Goal: Browse casually: Explore the website without a specific task or goal

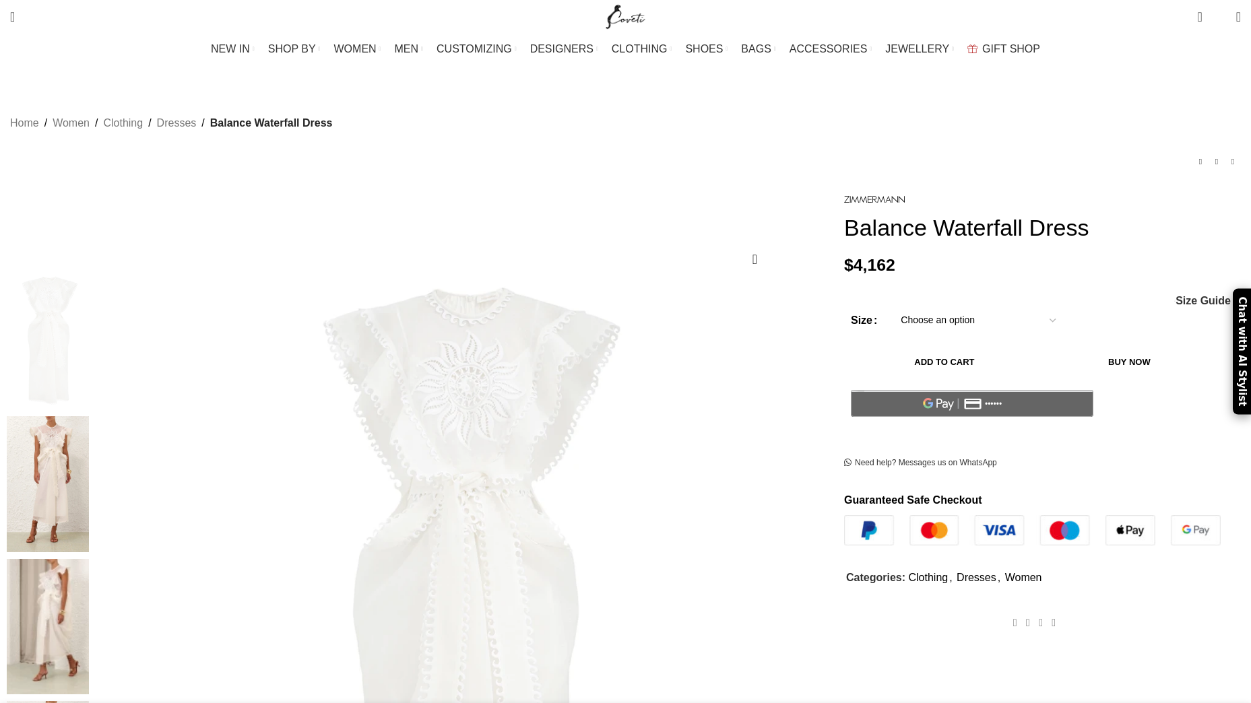
click at [89, 559] on img at bounding box center [48, 626] width 82 height 135
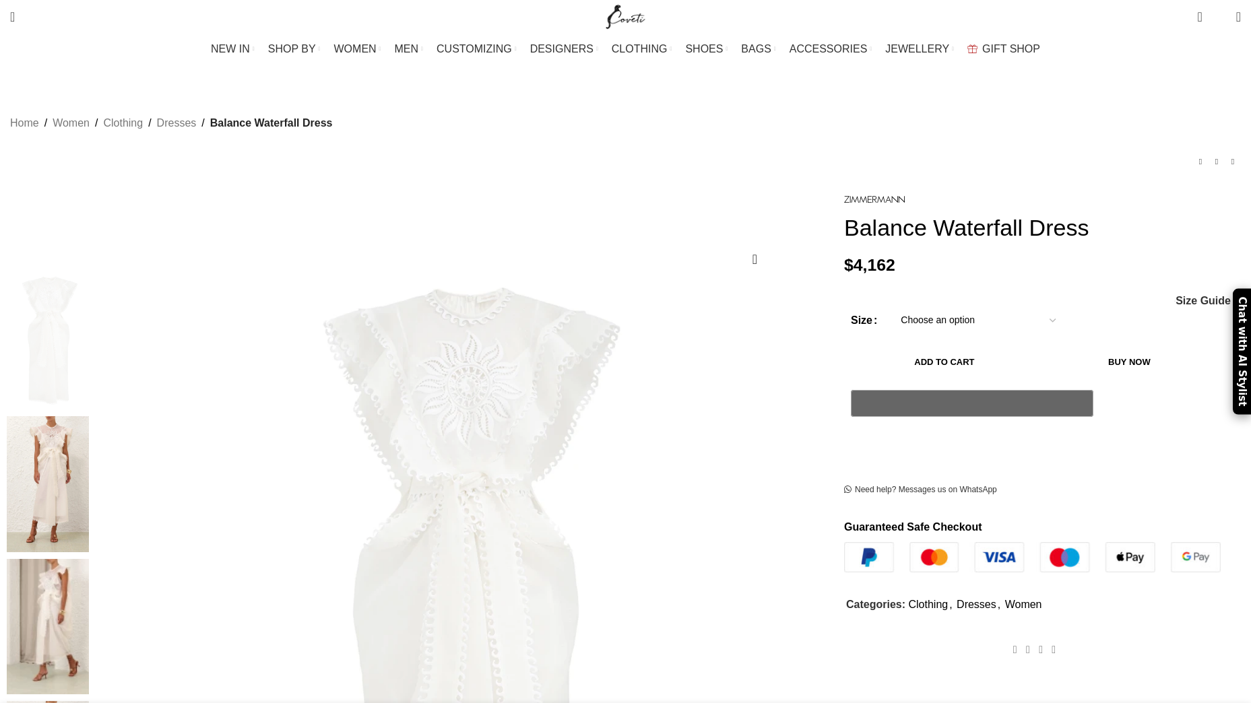
click at [89, 559] on img at bounding box center [48, 626] width 82 height 135
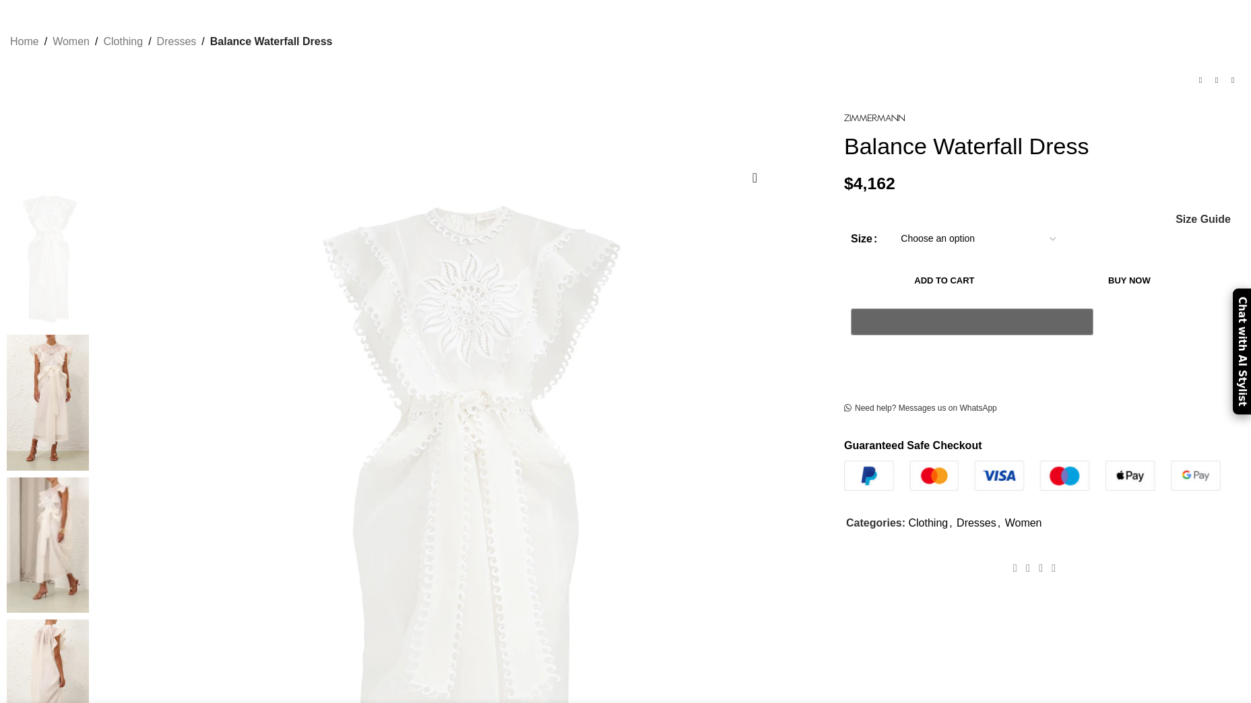
scroll to position [135, 0]
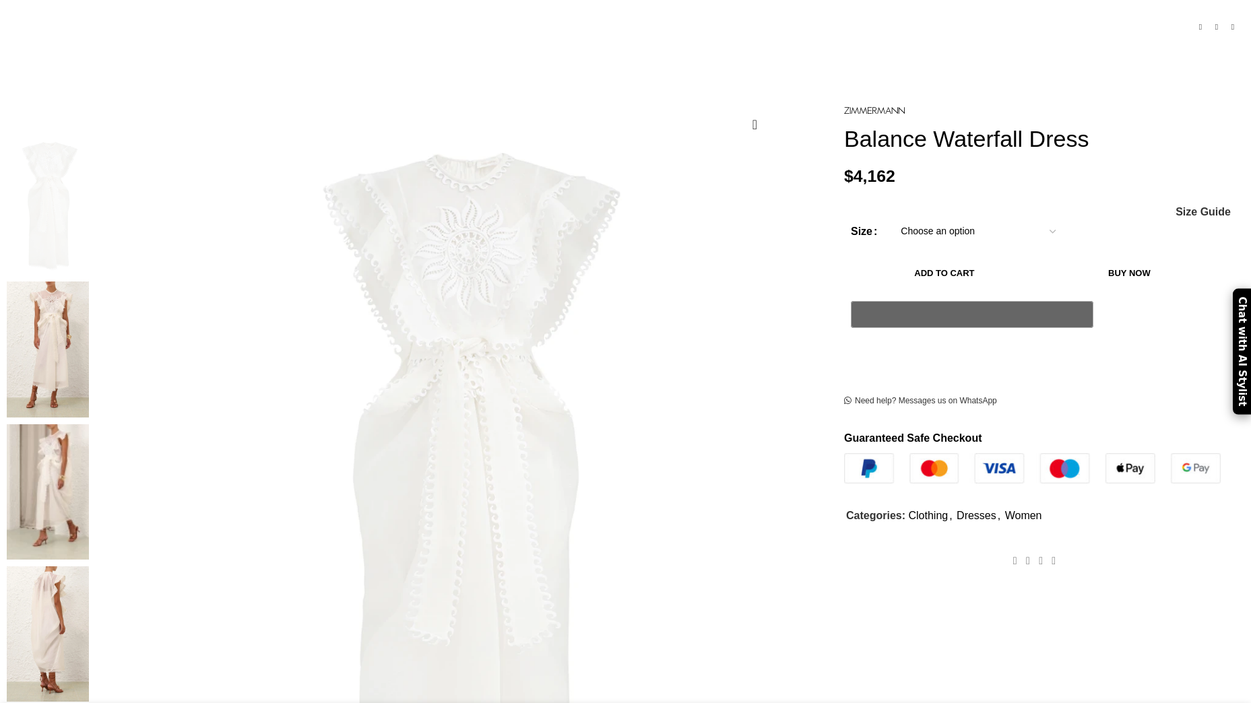
click at [89, 567] on img at bounding box center [48, 634] width 82 height 135
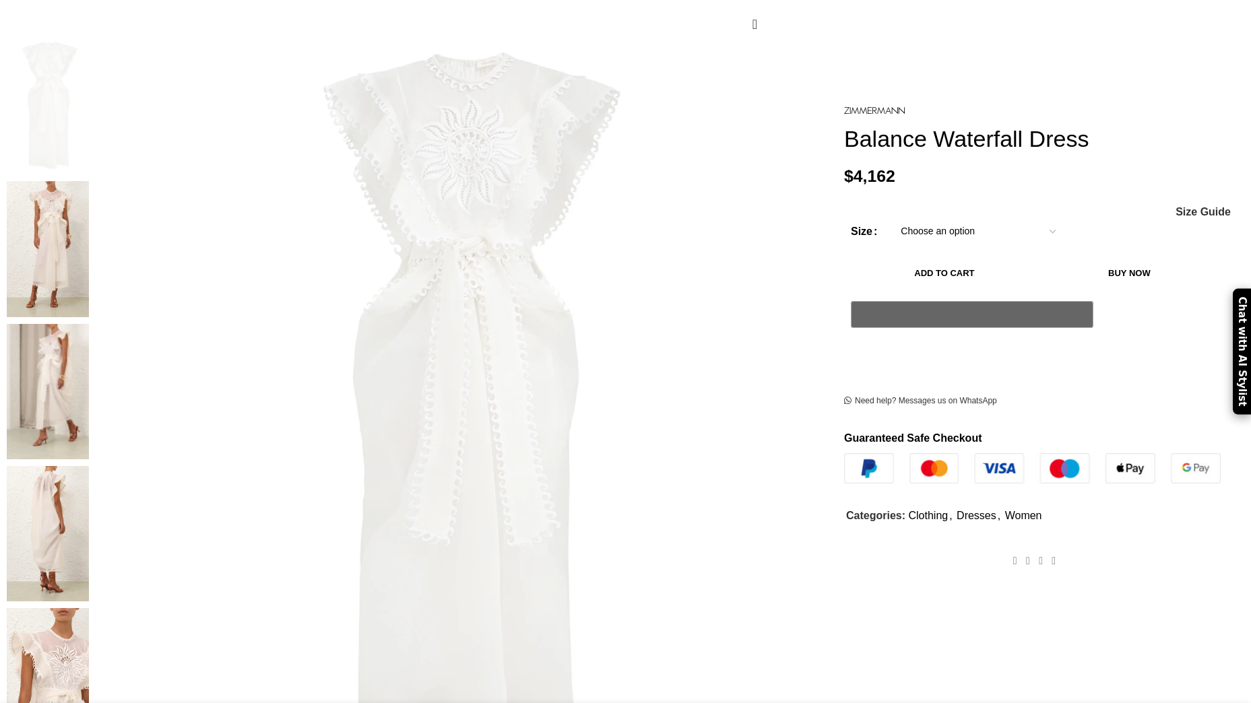
scroll to position [337, 0]
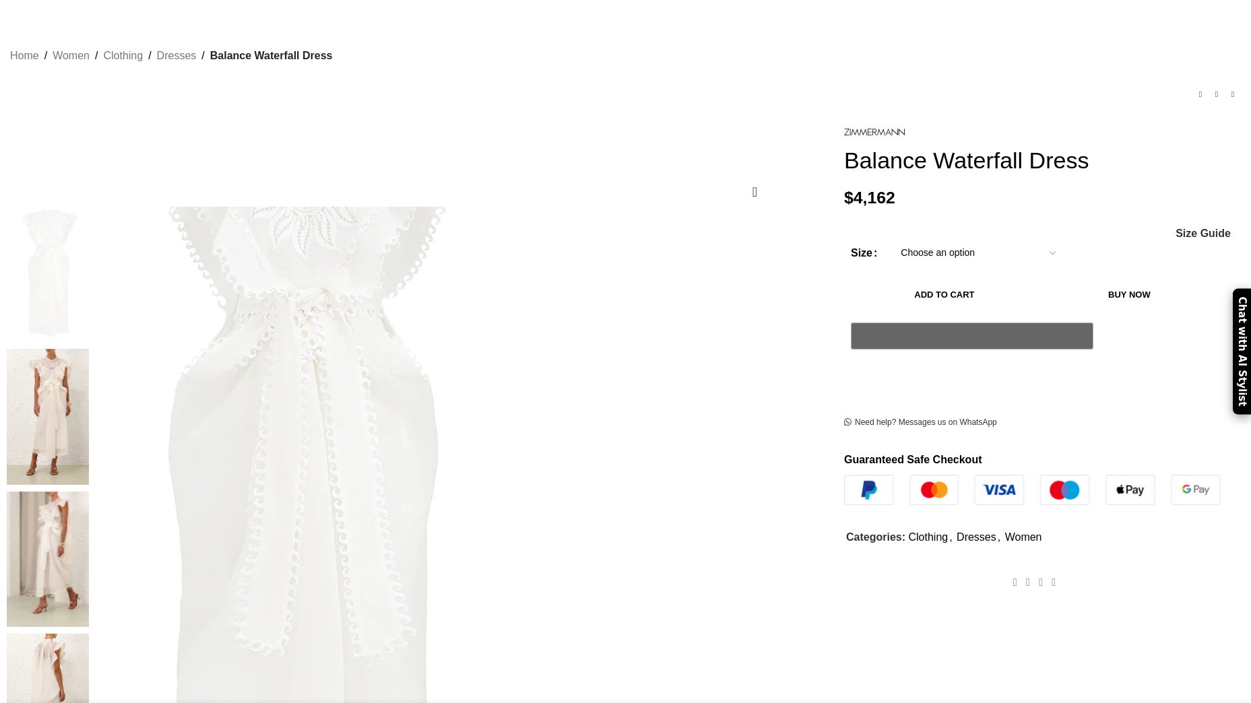
click at [576, 352] on img at bounding box center [298, 489] width 674 height 876
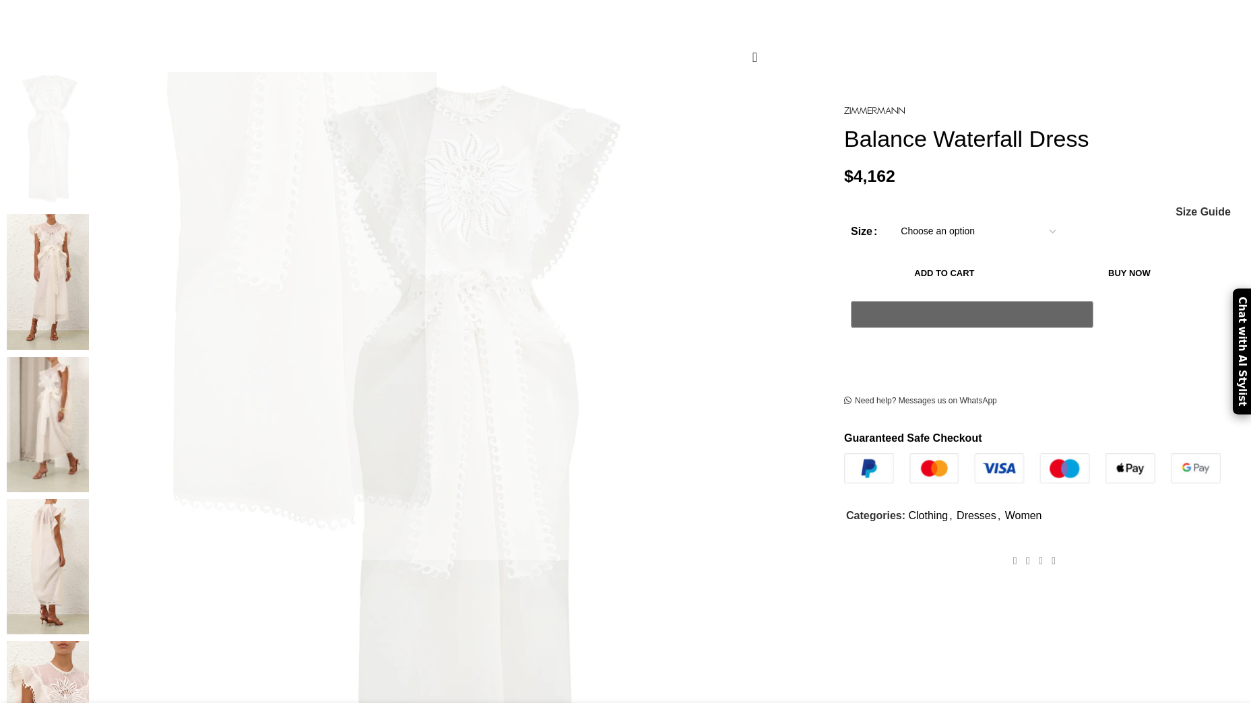
scroll to position [404, 0]
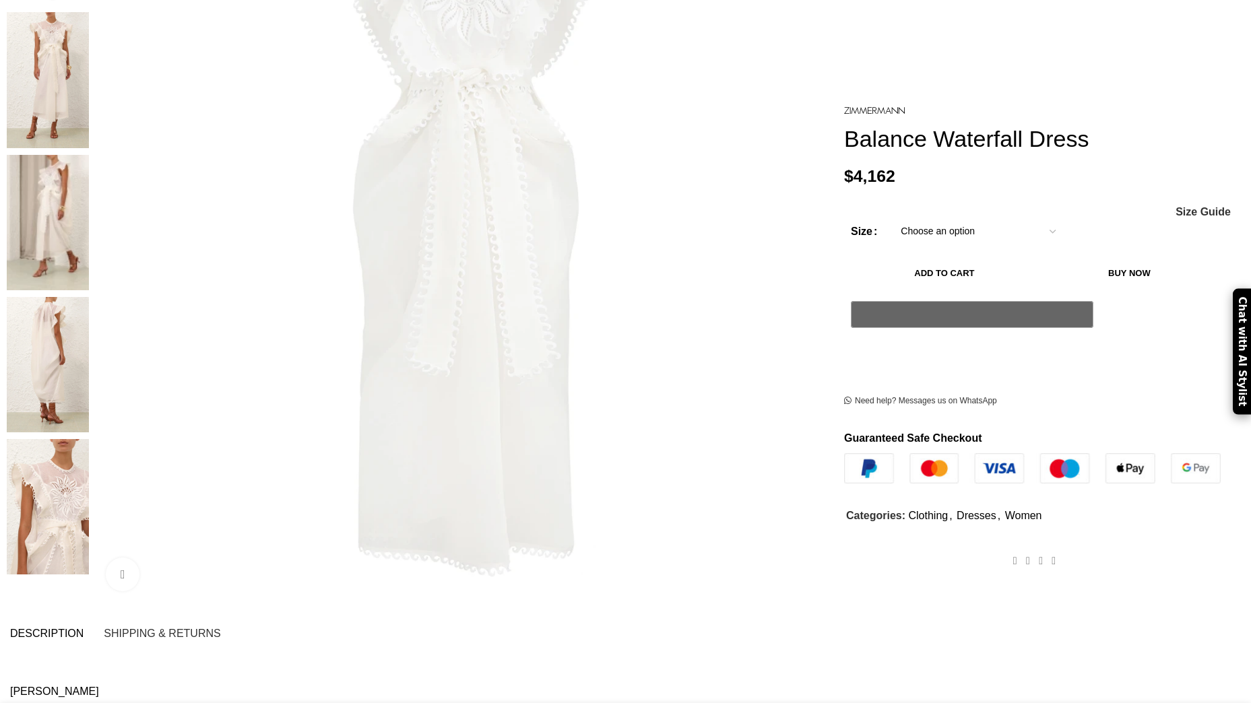
click at [89, 297] on img at bounding box center [48, 364] width 82 height 135
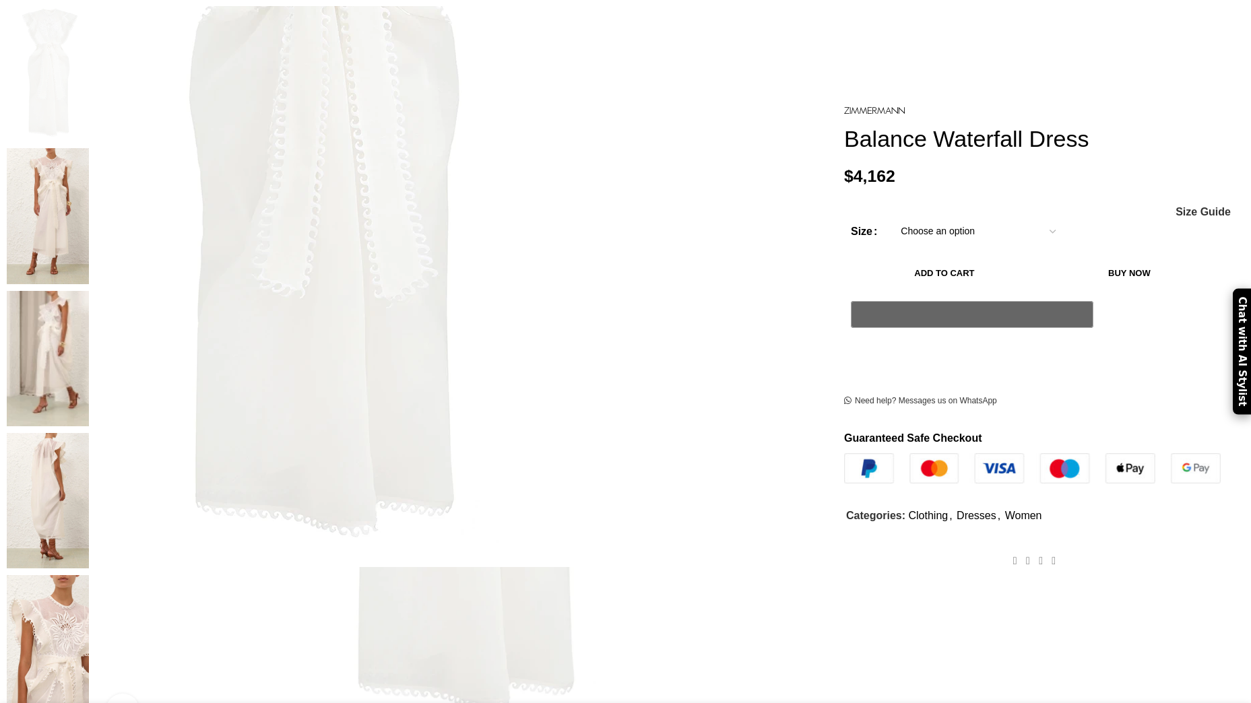
scroll to position [135, 0]
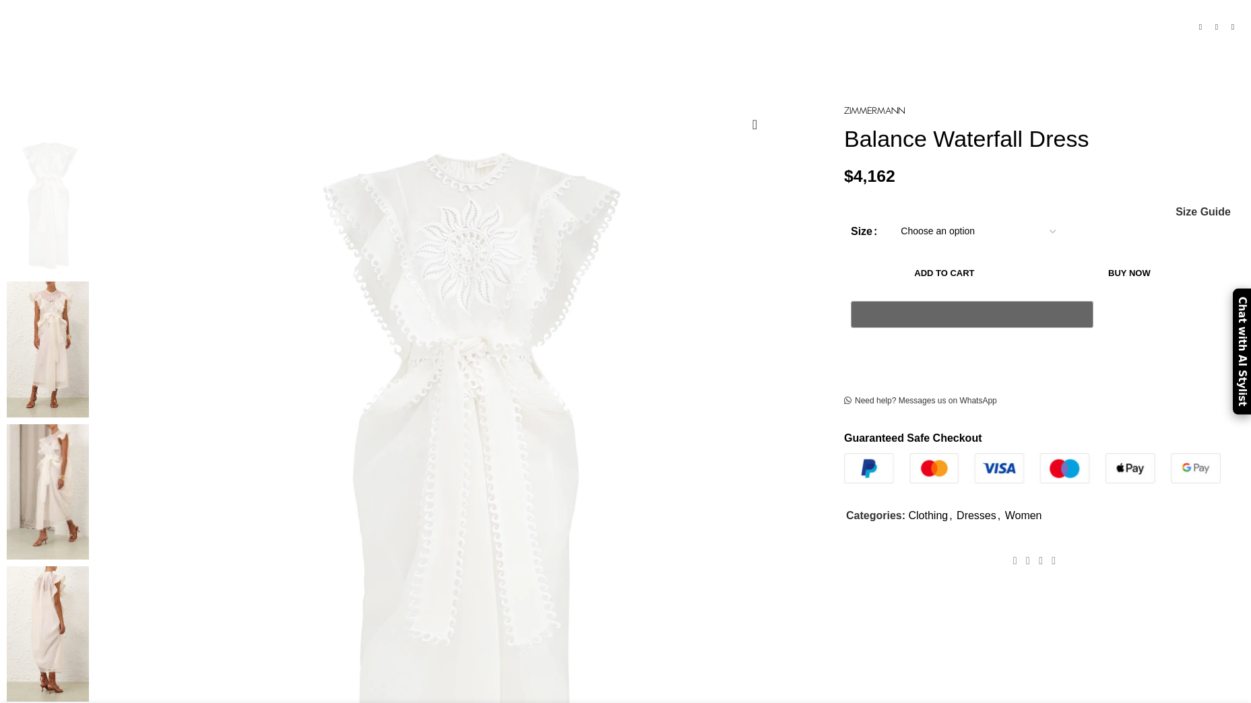
click at [89, 425] on img at bounding box center [48, 492] width 82 height 135
click at [89, 282] on img at bounding box center [48, 349] width 82 height 135
click at [89, 567] on img at bounding box center [48, 634] width 82 height 135
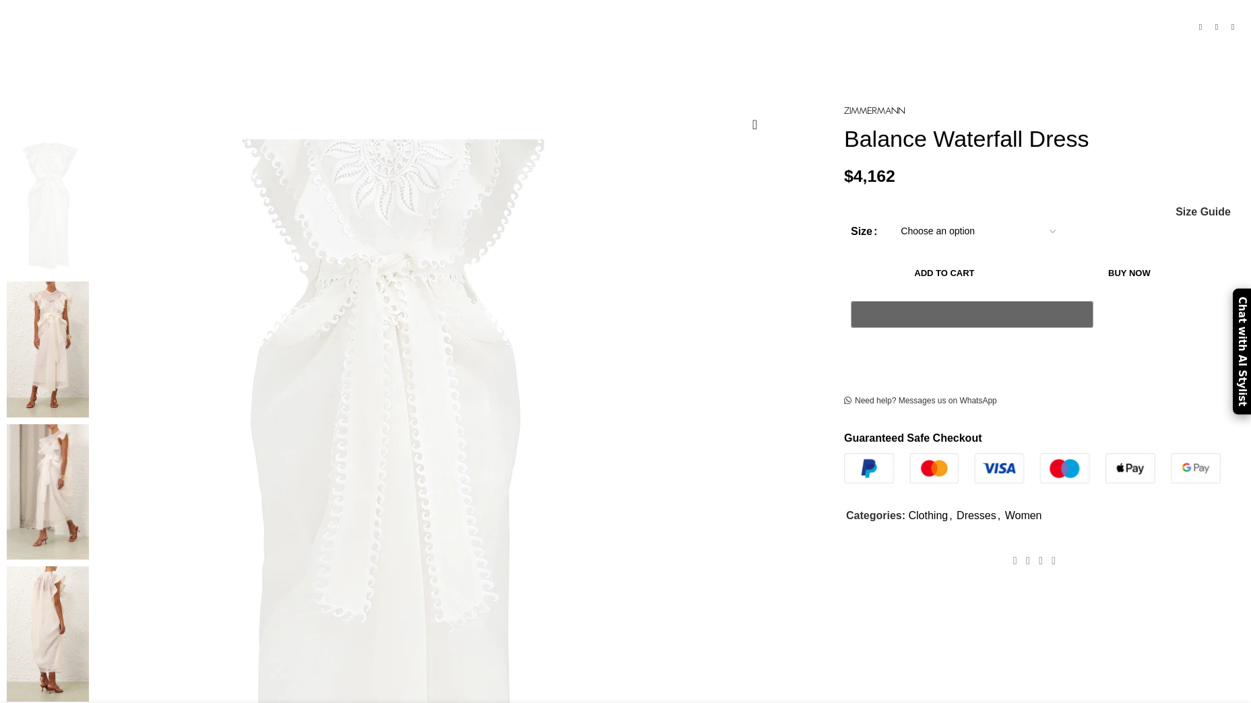
drag, startPoint x: 412, startPoint y: 251, endPoint x: 402, endPoint y: 251, distance: 10.8
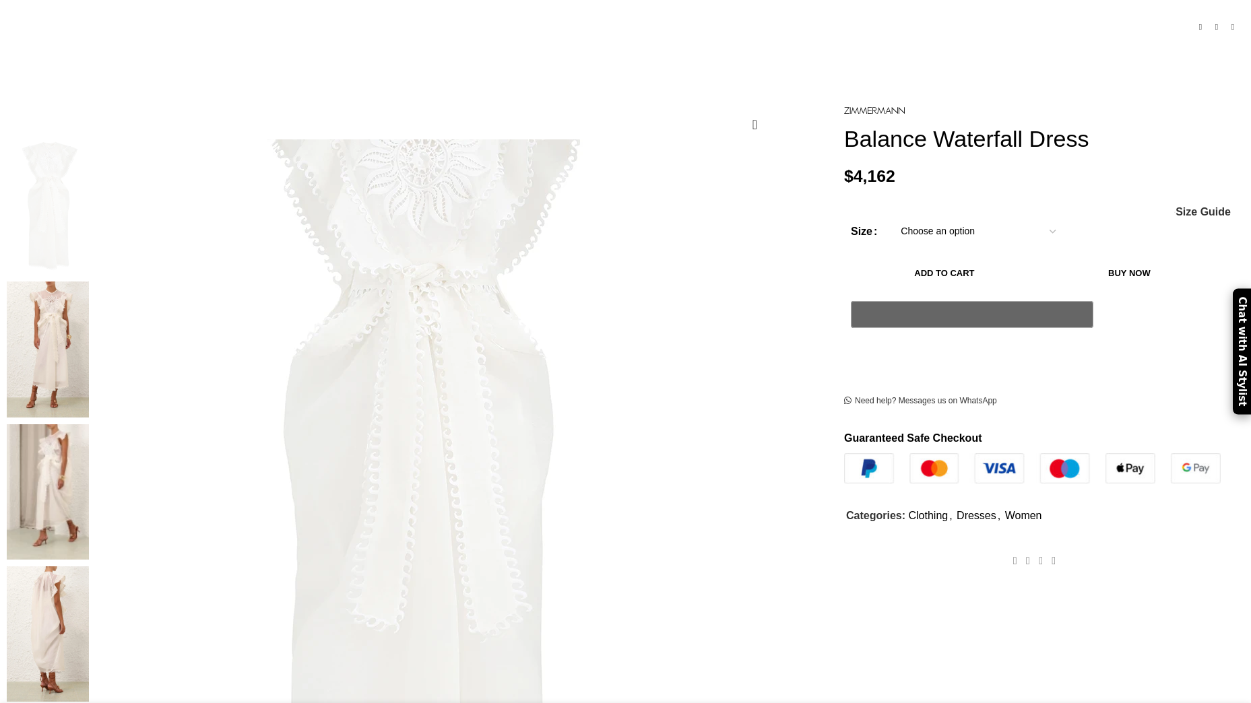
scroll to position [0, 284]
